Goal: Transaction & Acquisition: Subscribe to service/newsletter

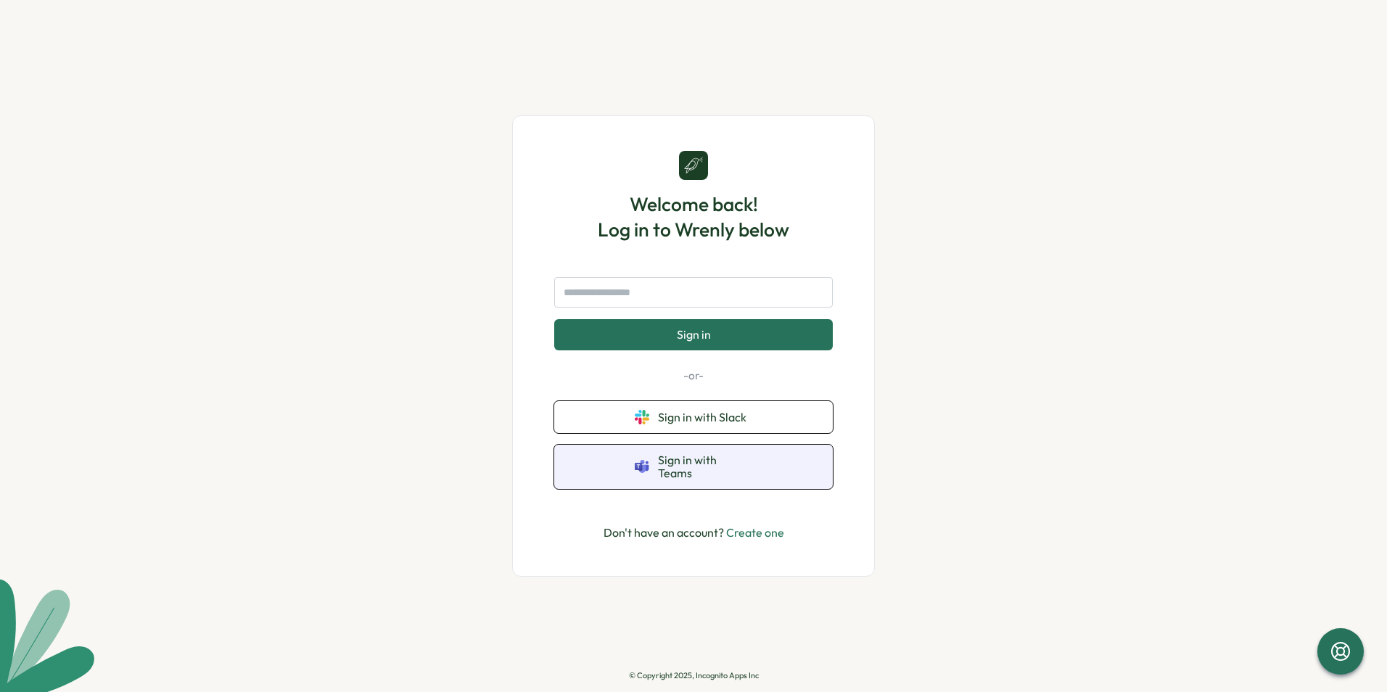
click at [703, 464] on span "Sign in with Teams" at bounding box center [705, 466] width 94 height 27
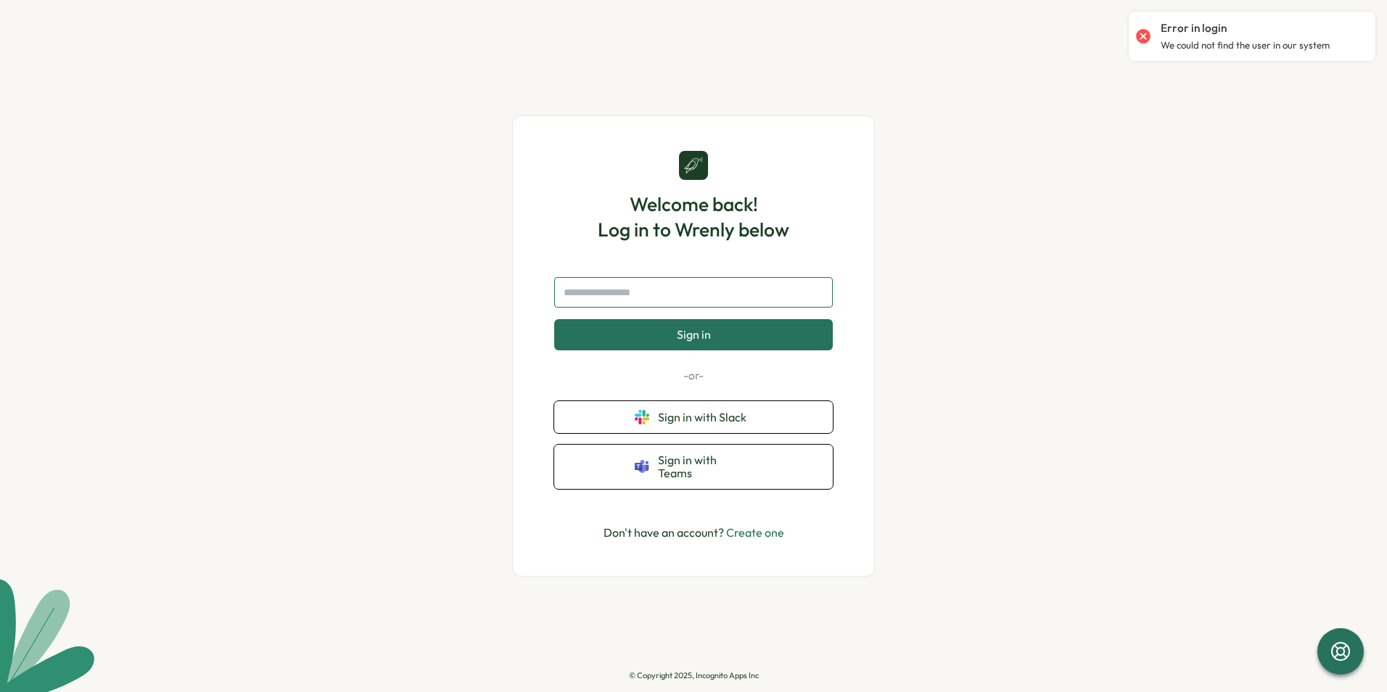
click at [690, 303] on input "text" at bounding box center [693, 292] width 279 height 30
click at [763, 525] on link "Create one" at bounding box center [755, 532] width 58 height 15
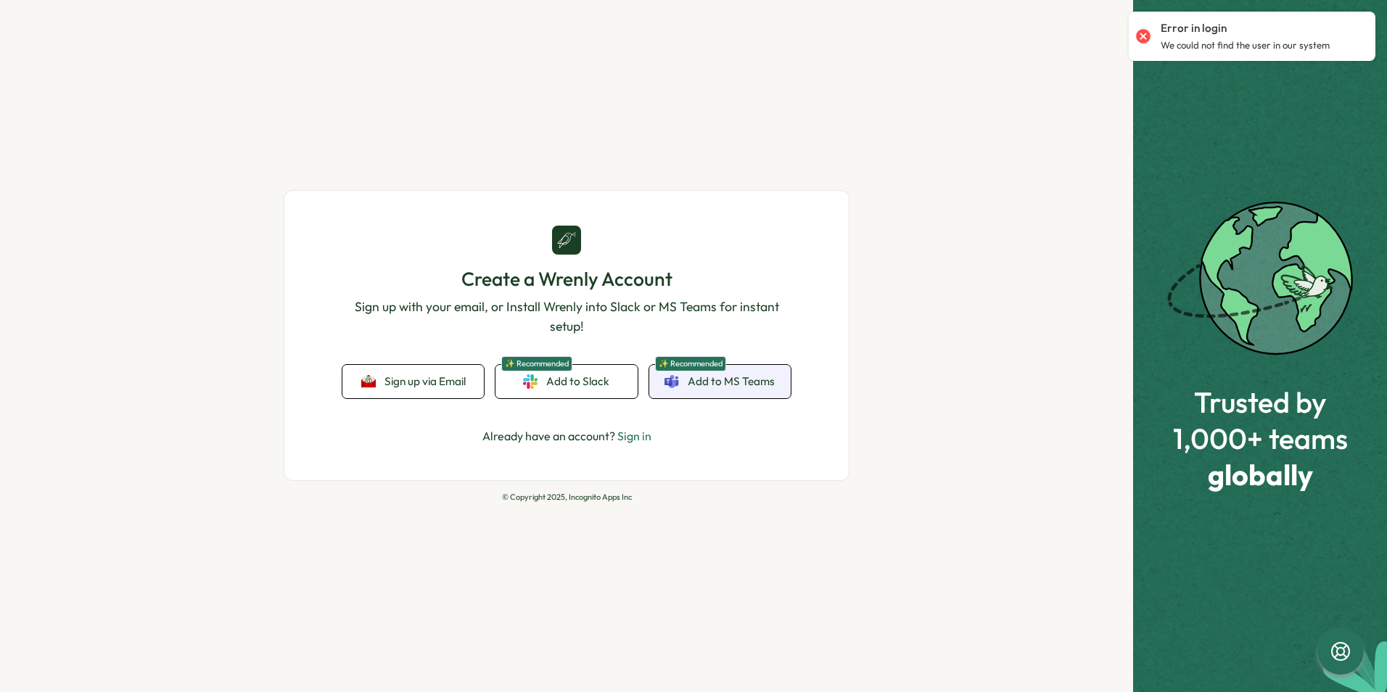
click at [741, 378] on span "Add to MS Teams" at bounding box center [731, 382] width 87 height 16
